Goal: Transaction & Acquisition: Subscribe to service/newsletter

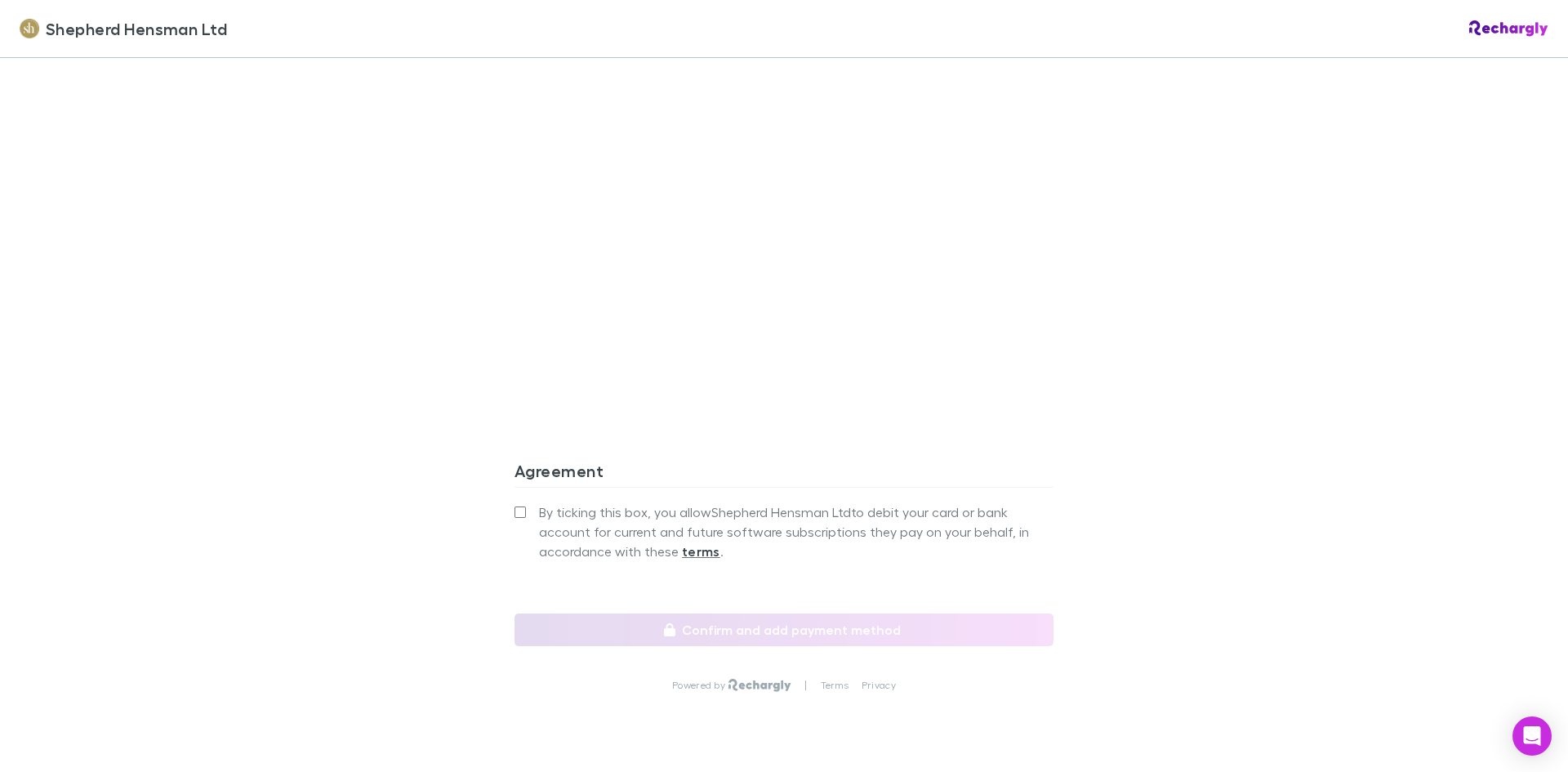
scroll to position [1306, 0]
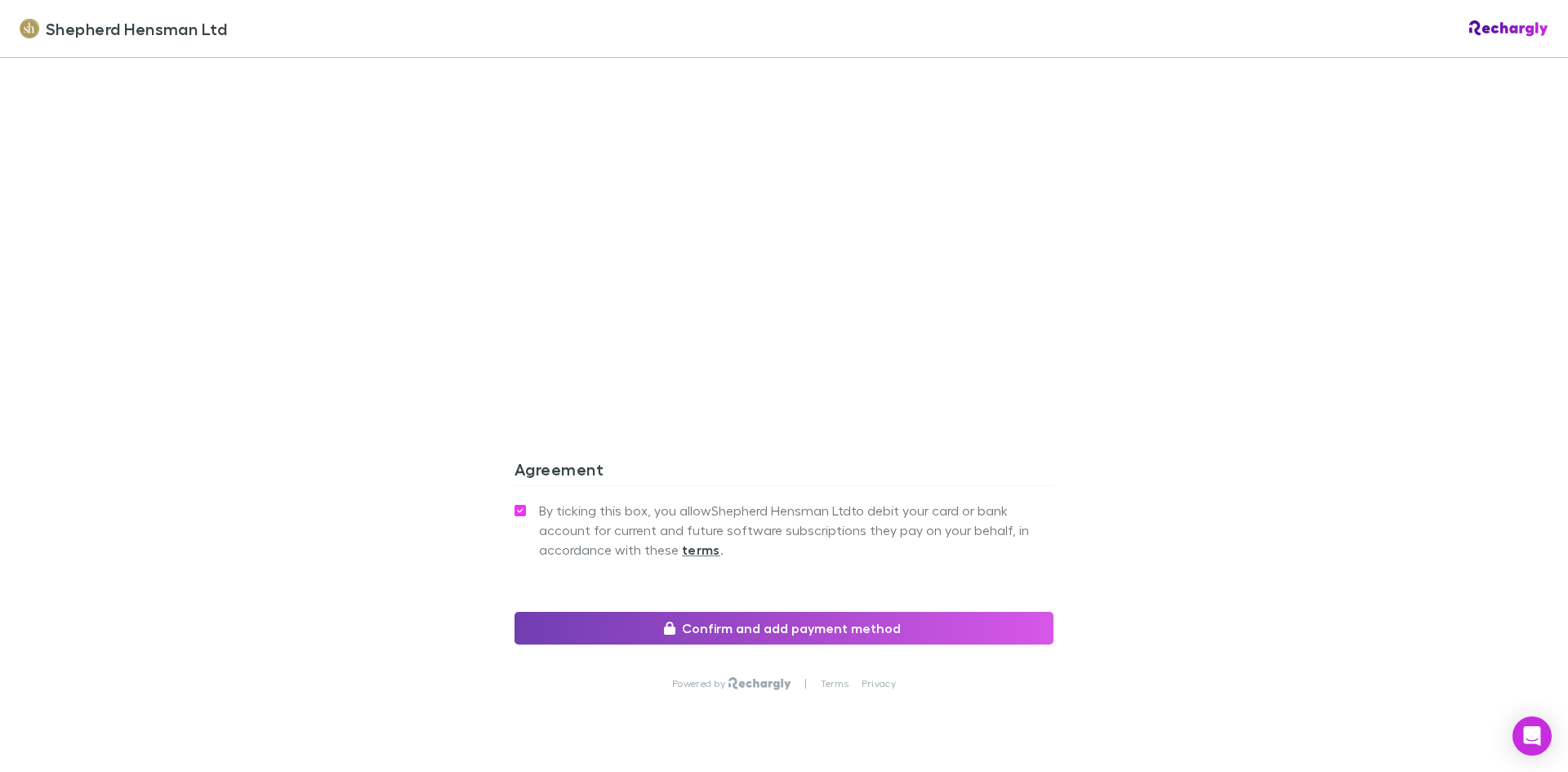
click at [751, 631] on button "Confirm and add payment method" at bounding box center [784, 628] width 539 height 33
